Goal: Task Accomplishment & Management: Use online tool/utility

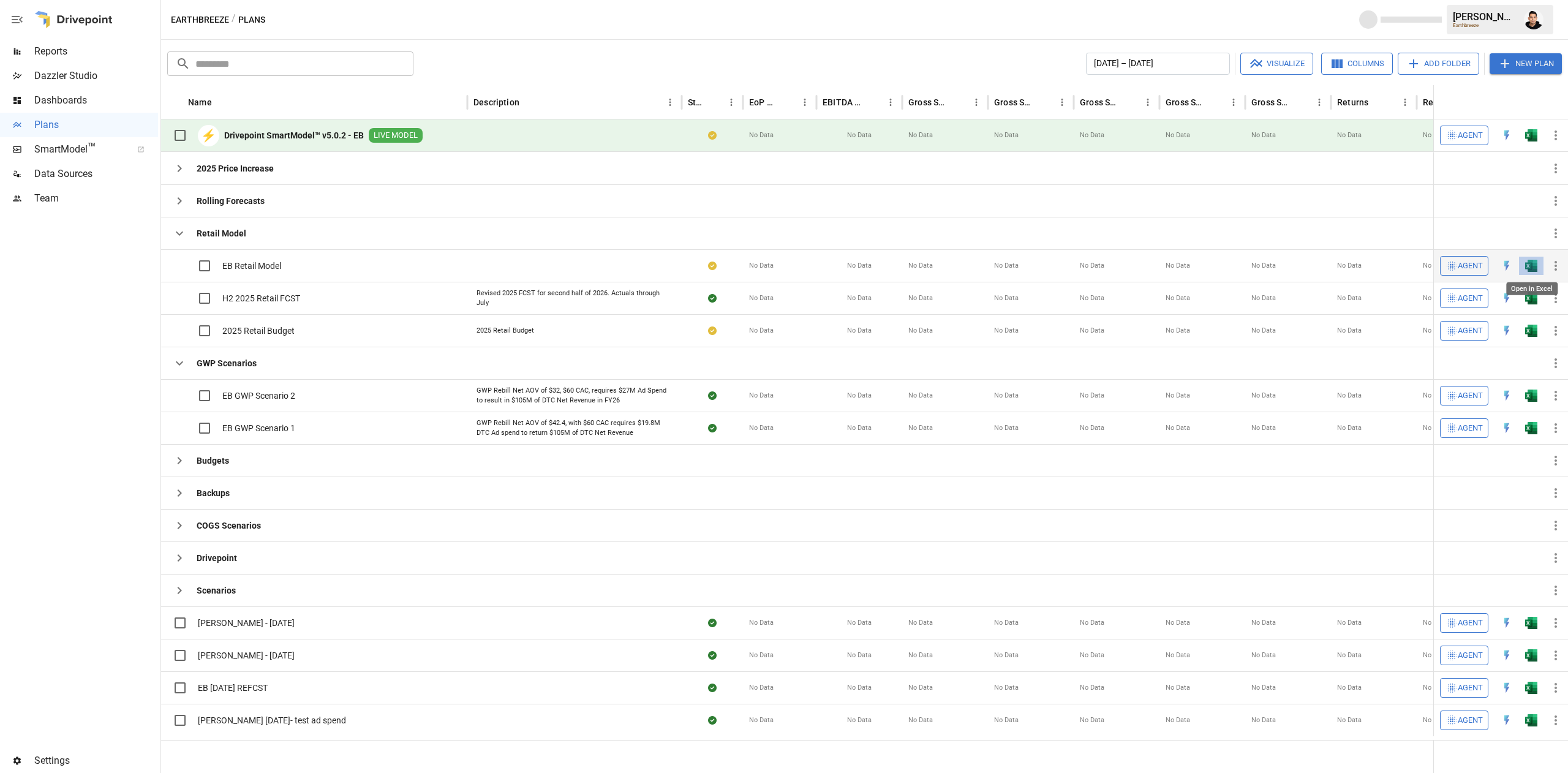
click at [1534, 261] on img "Open in Excel" at bounding box center [1532, 266] width 12 height 12
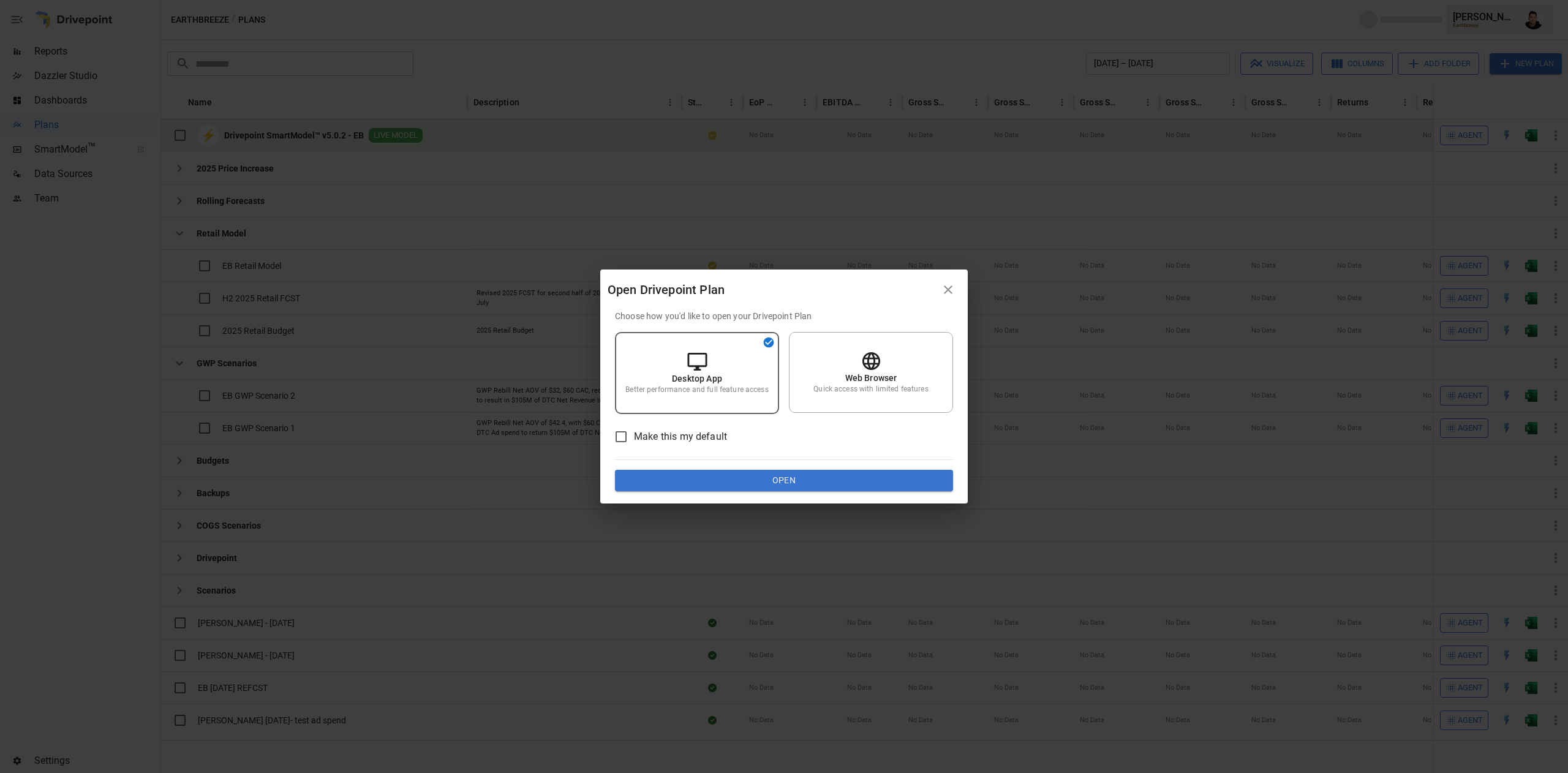
click at [874, 465] on div "Choose how you'd like to open your Drivepoint Plan Desktop App Better performan…" at bounding box center [784, 401] width 338 height 182
click at [880, 477] on button "Open" at bounding box center [784, 480] width 338 height 22
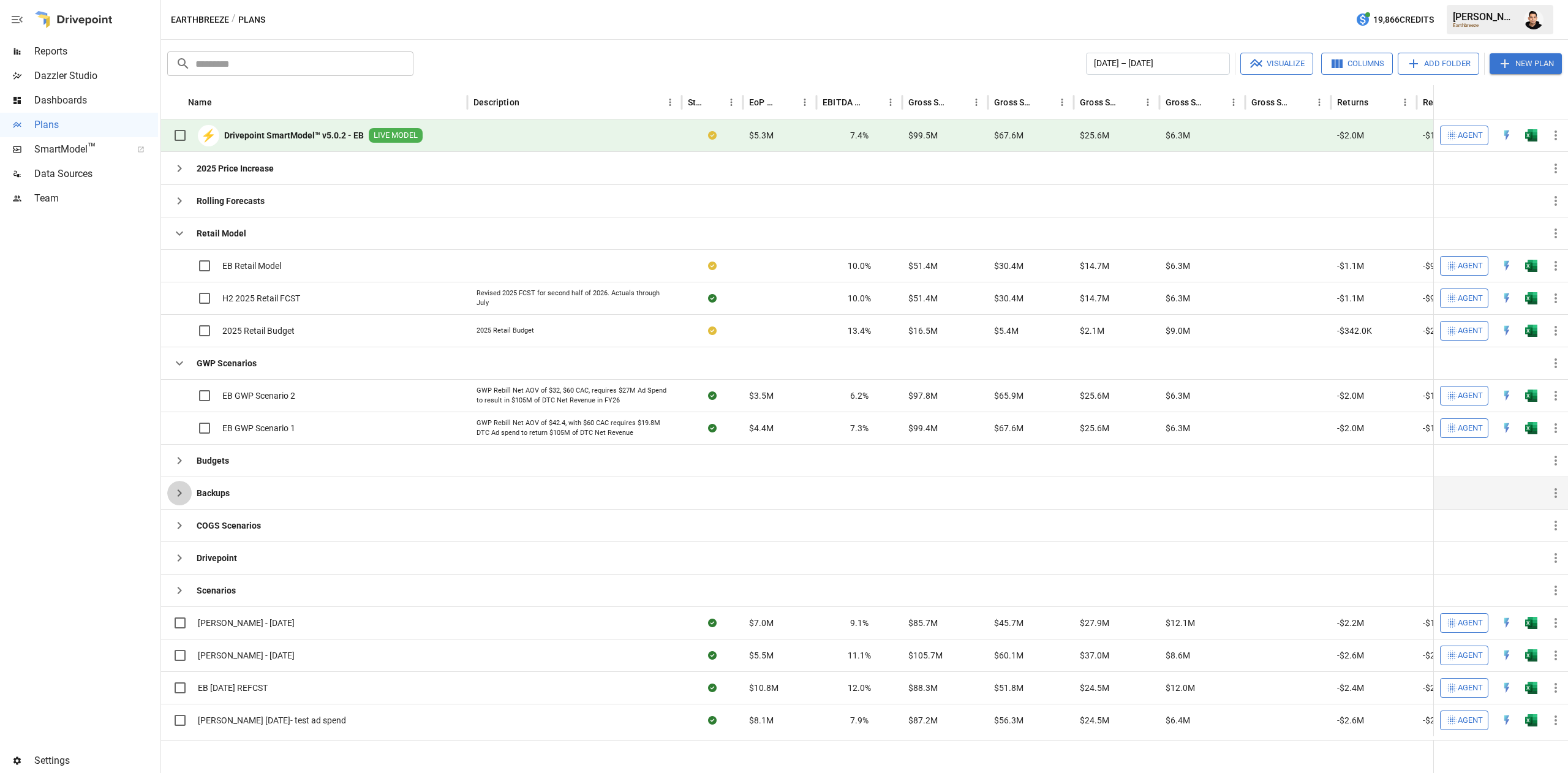
click at [189, 504] on button "button" at bounding box center [179, 493] width 24 height 24
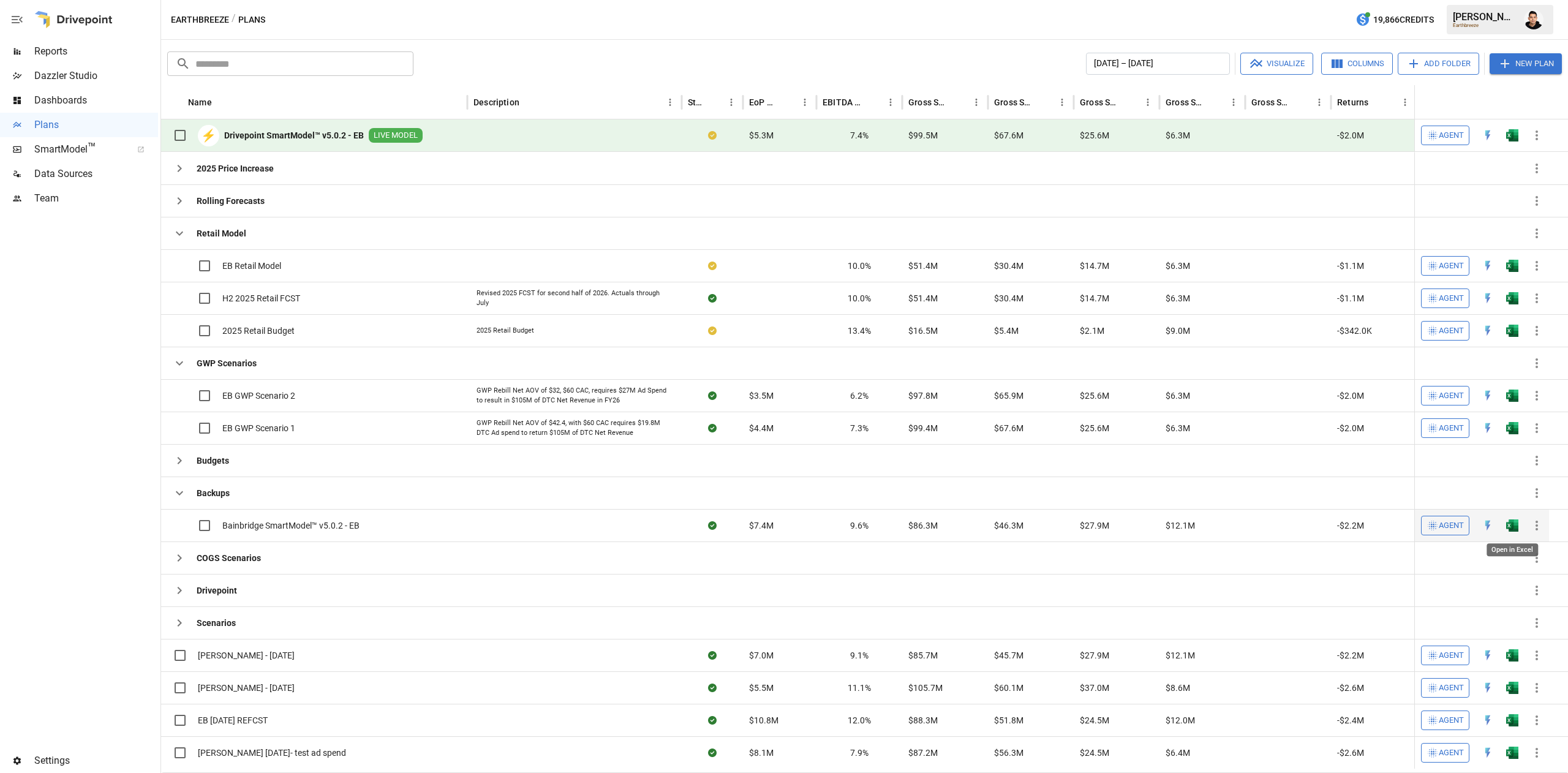
click at [1515, 527] on img "Open in Excel" at bounding box center [1513, 525] width 12 height 12
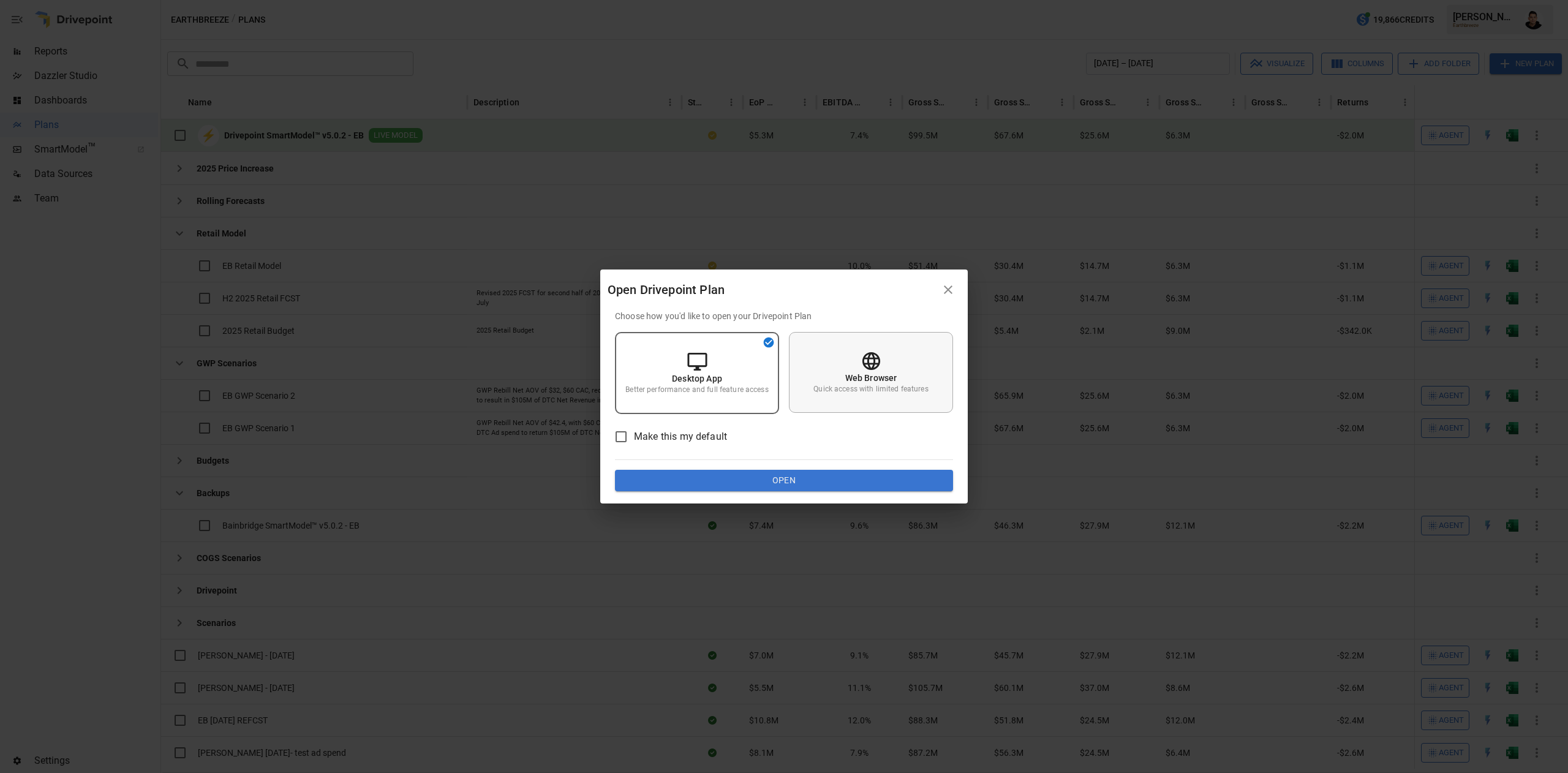
click at [901, 379] on div "Web Browser Quick access with limited features" at bounding box center [870, 372] width 164 height 81
click at [878, 477] on button "Open" at bounding box center [784, 480] width 338 height 22
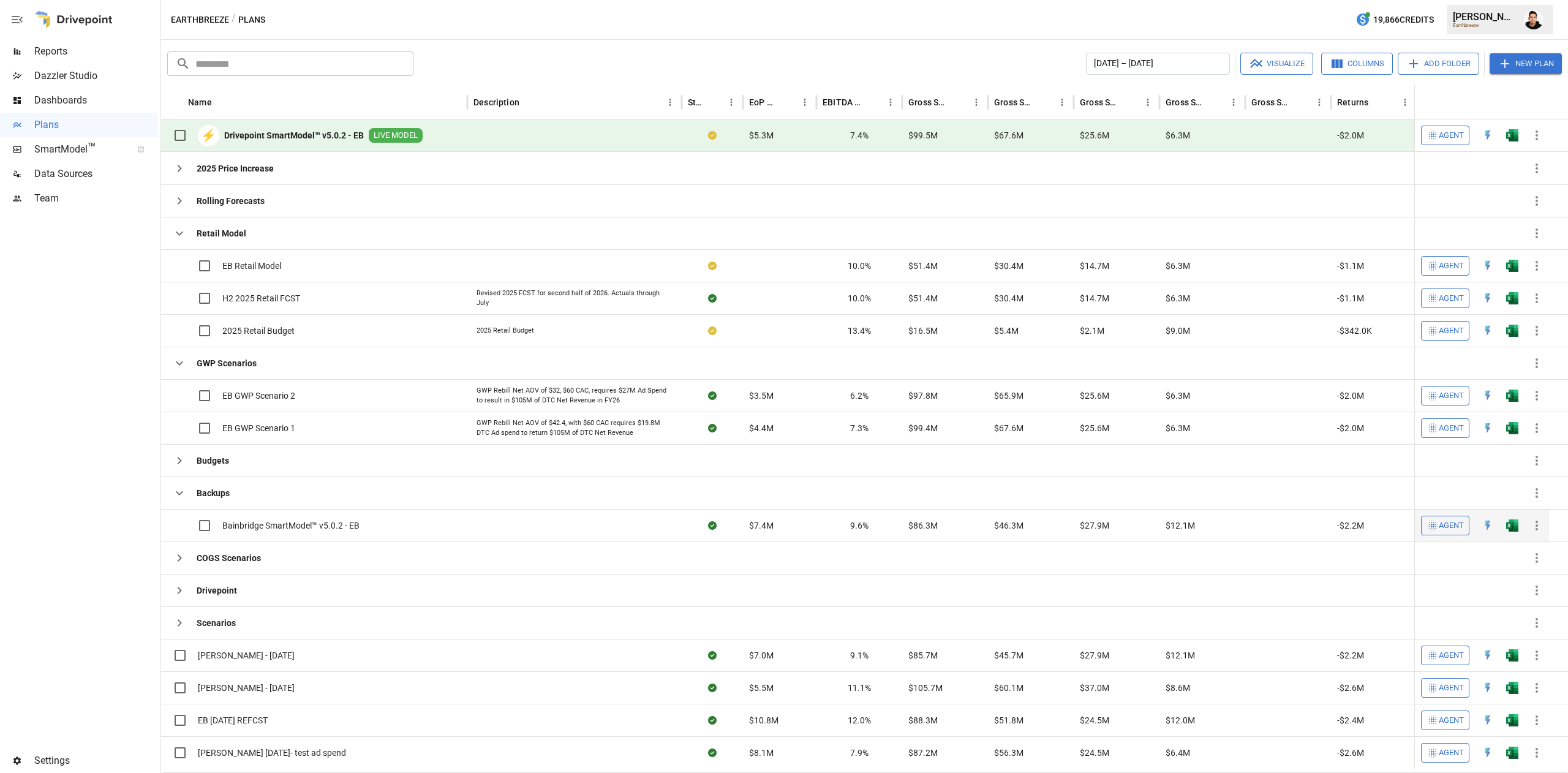
scroll to position [17, 0]
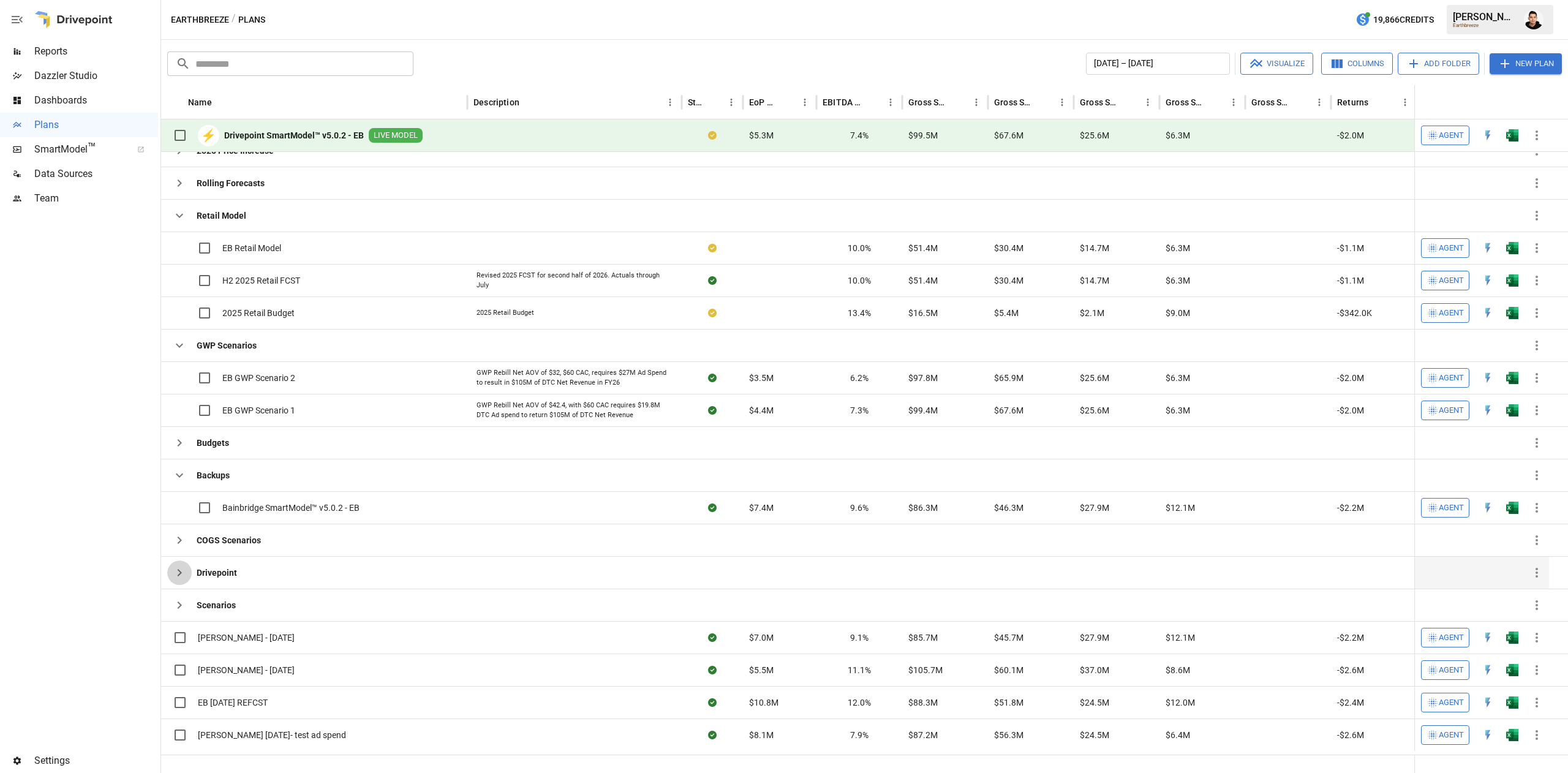
click at [170, 572] on button "button" at bounding box center [179, 573] width 24 height 24
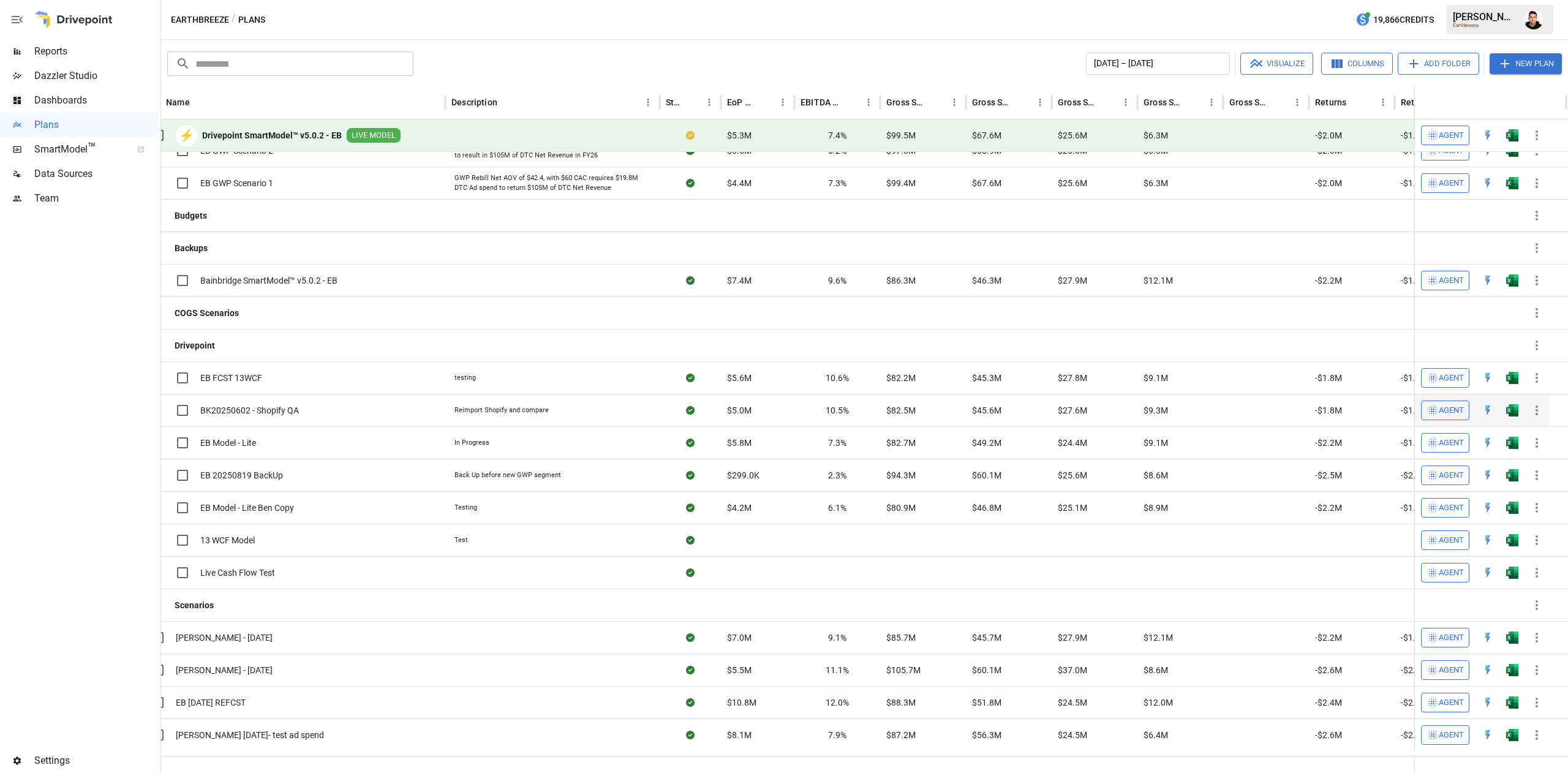
scroll to position [246, 22]
click at [1506, 477] on img "Open in Excel" at bounding box center [1513, 475] width 12 height 12
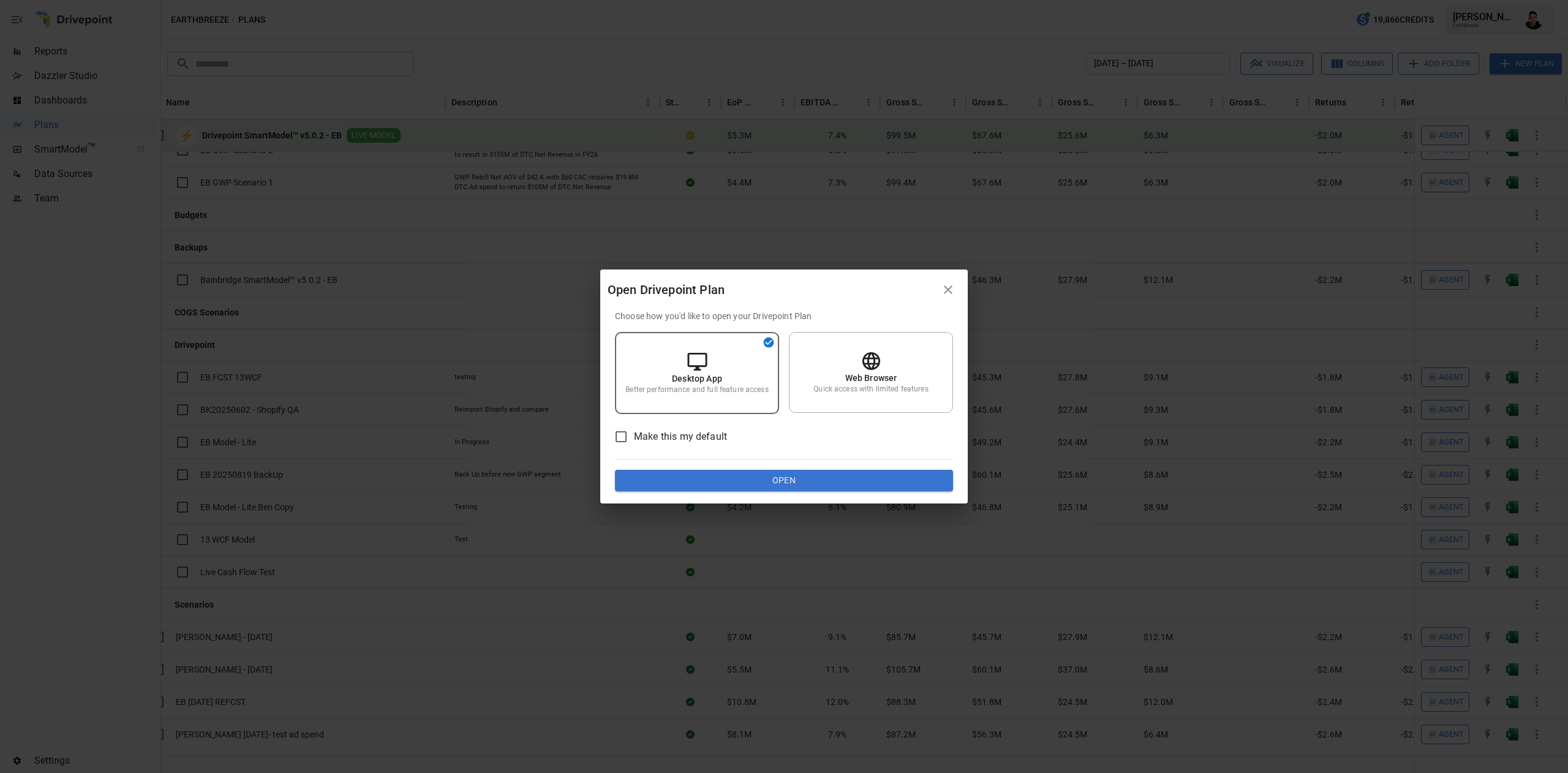
drag, startPoint x: 878, startPoint y: 479, endPoint x: 856, endPoint y: 435, distance: 49.2
click at [856, 435] on div "Choose how you'd like to open your Drivepoint Plan Desktop App Better performan…" at bounding box center [784, 401] width 338 height 182
click at [849, 409] on div "Web Browser Quick access with limited features" at bounding box center [870, 372] width 164 height 81
click at [823, 460] on div "Choose how you'd like to open your Drivepoint Plan Desktop App Better performan…" at bounding box center [784, 401] width 338 height 182
click at [792, 473] on button "Open" at bounding box center [784, 480] width 338 height 22
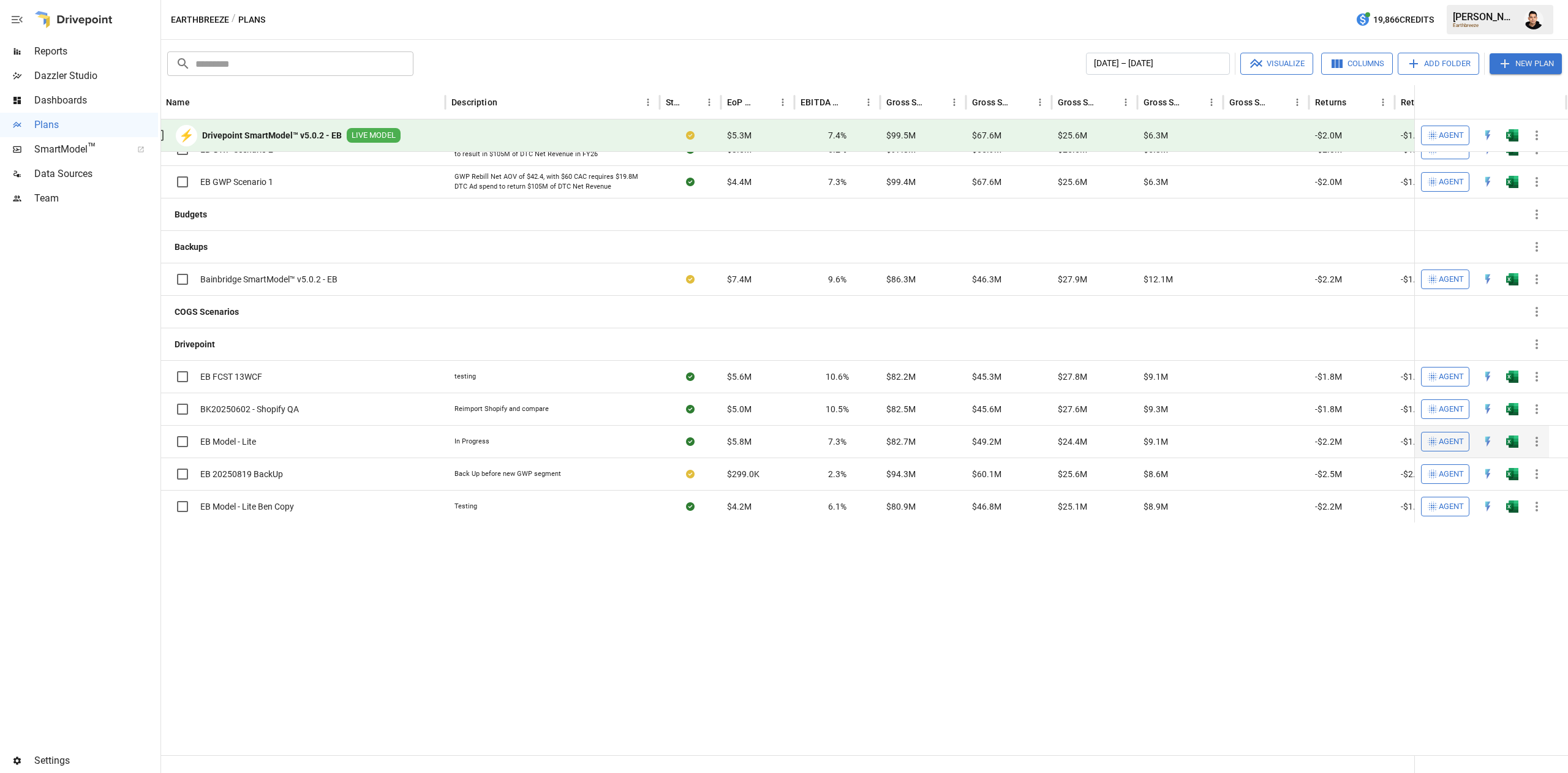
scroll to position [0, 0]
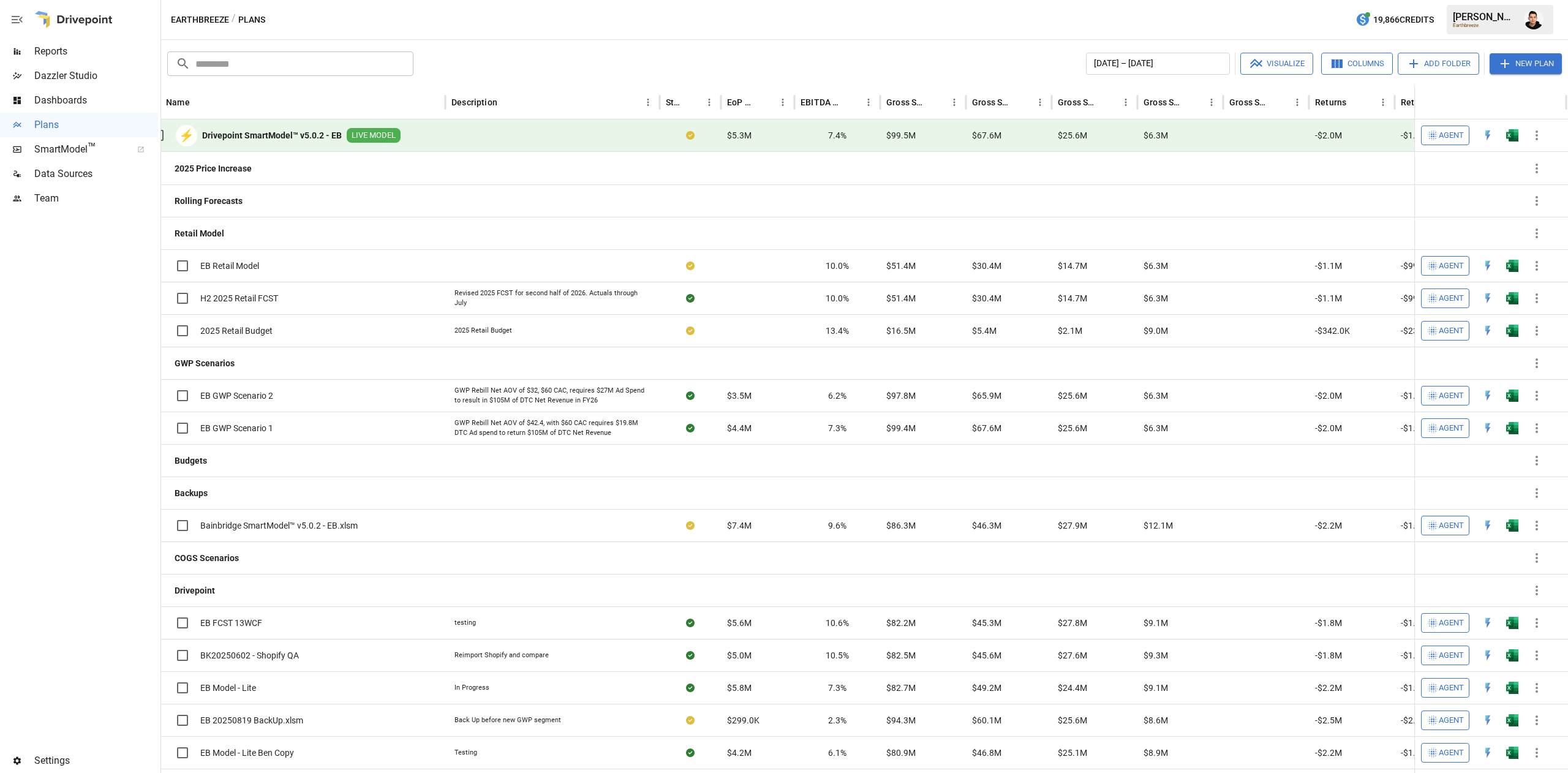
click at [1537, 10] on button "button" at bounding box center [1534, 20] width 35 height 35
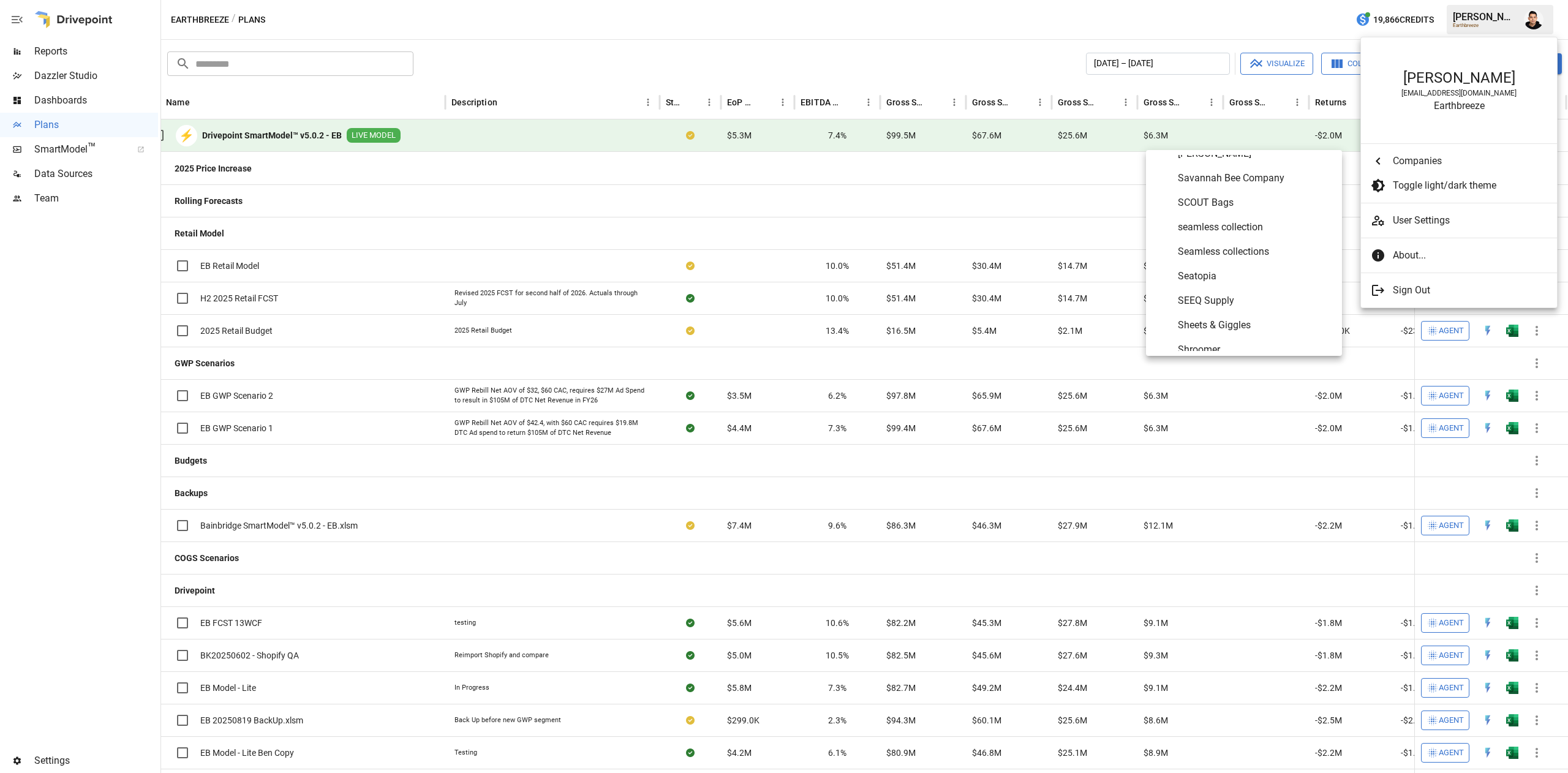
scroll to position [5823, 0]
click at [1226, 294] on span "SEEQ Supply" at bounding box center [1255, 296] width 154 height 15
